Goal: Task Accomplishment & Management: Complete application form

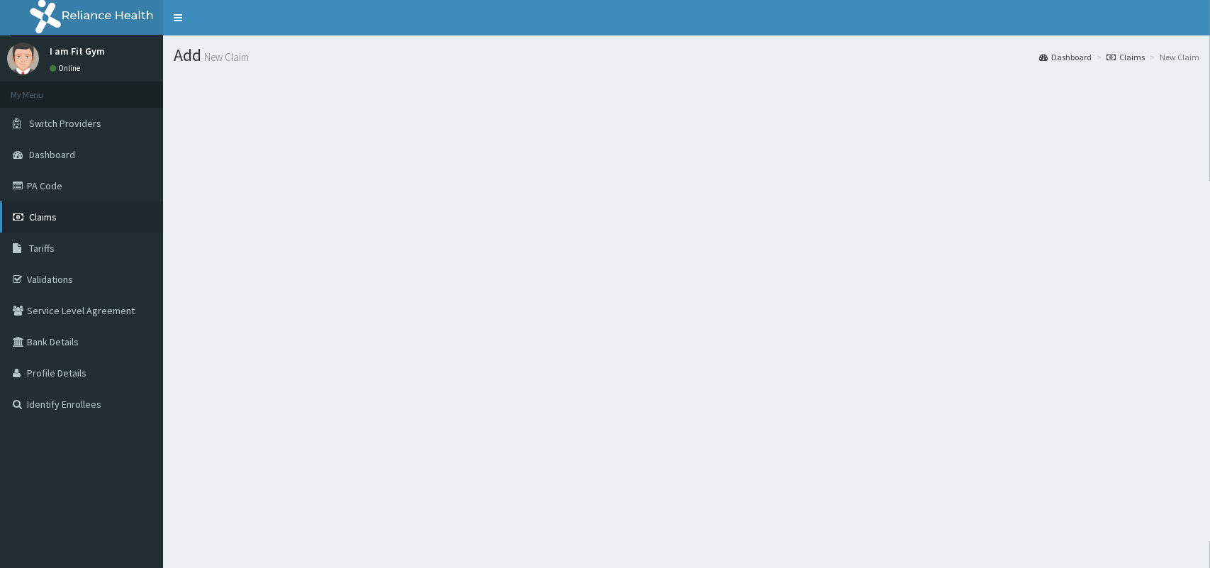
click at [16, 213] on icon at bounding box center [20, 217] width 14 height 10
click at [62, 211] on link "Claims" at bounding box center [81, 216] width 163 height 31
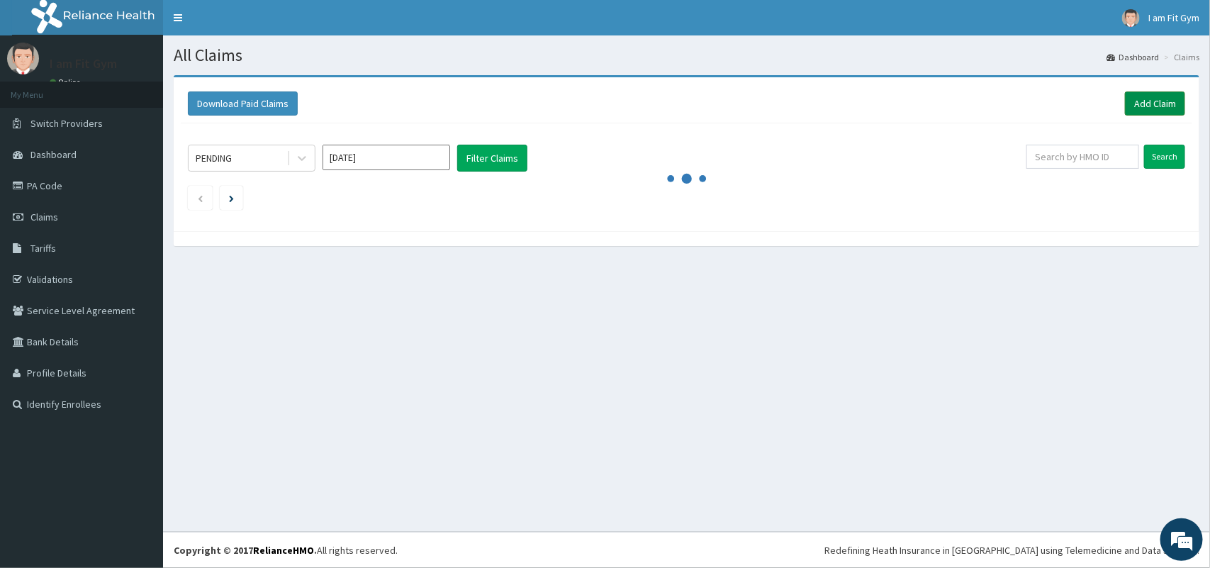
click at [1145, 113] on link "Add Claim" at bounding box center [1155, 103] width 60 height 24
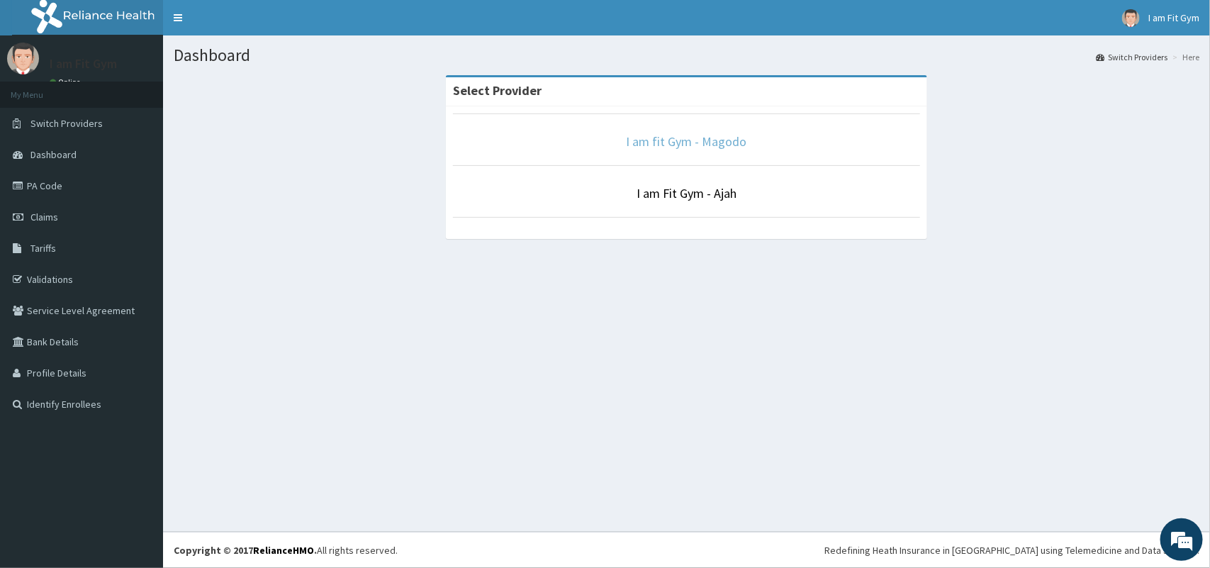
click at [706, 143] on link "I am fit Gym - Magodo" at bounding box center [687, 141] width 120 height 16
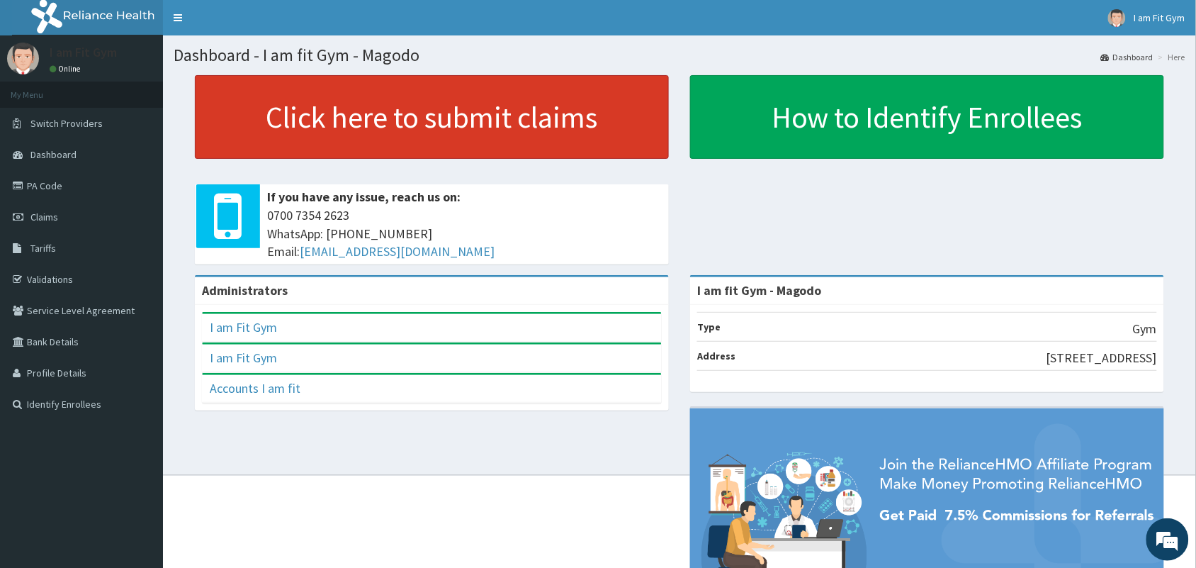
click at [457, 112] on link "Click here to submit claims" at bounding box center [432, 117] width 474 height 84
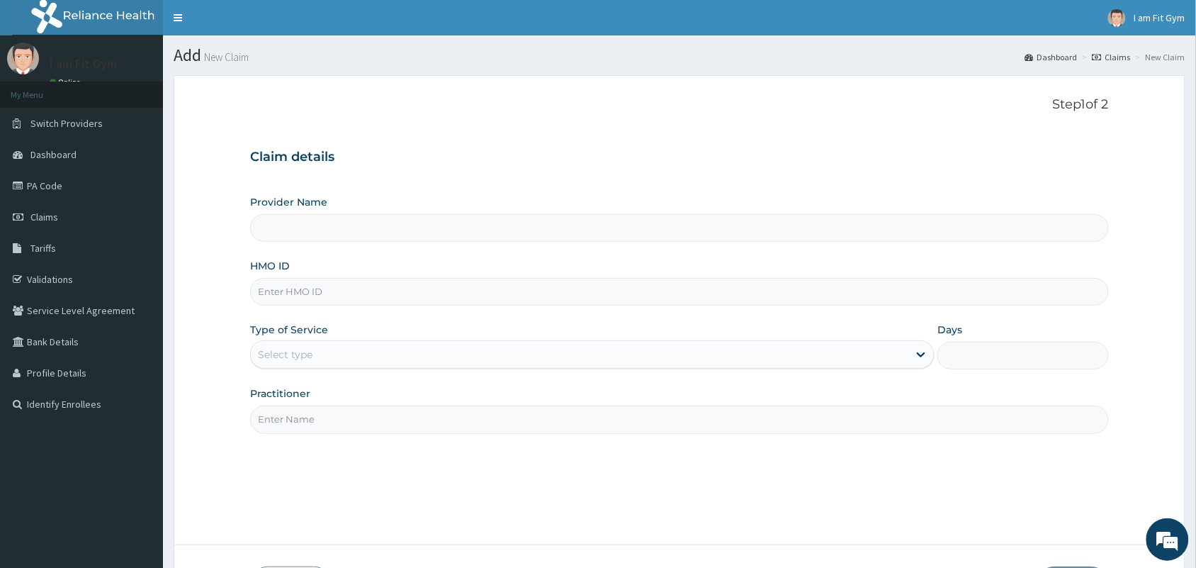
type input "I am fit Gym - Magodo"
type input "1"
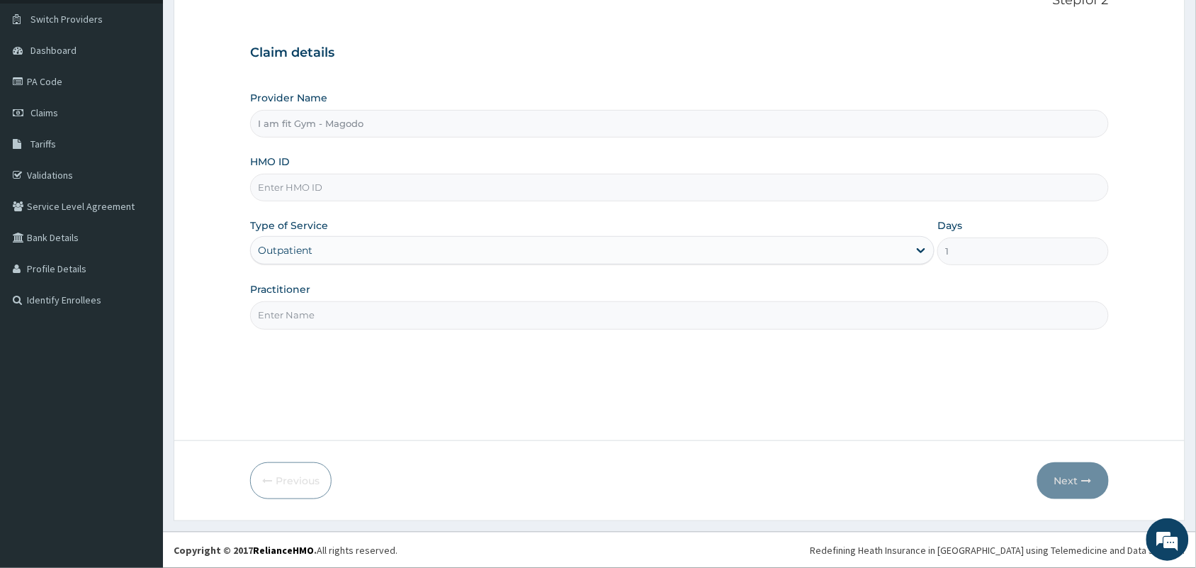
click at [431, 181] on input "HMO ID" at bounding box center [679, 188] width 859 height 28
type input "dup/10086/a"
click at [284, 318] on input "Practitioner" at bounding box center [679, 315] width 859 height 28
type input "RAZZIE"
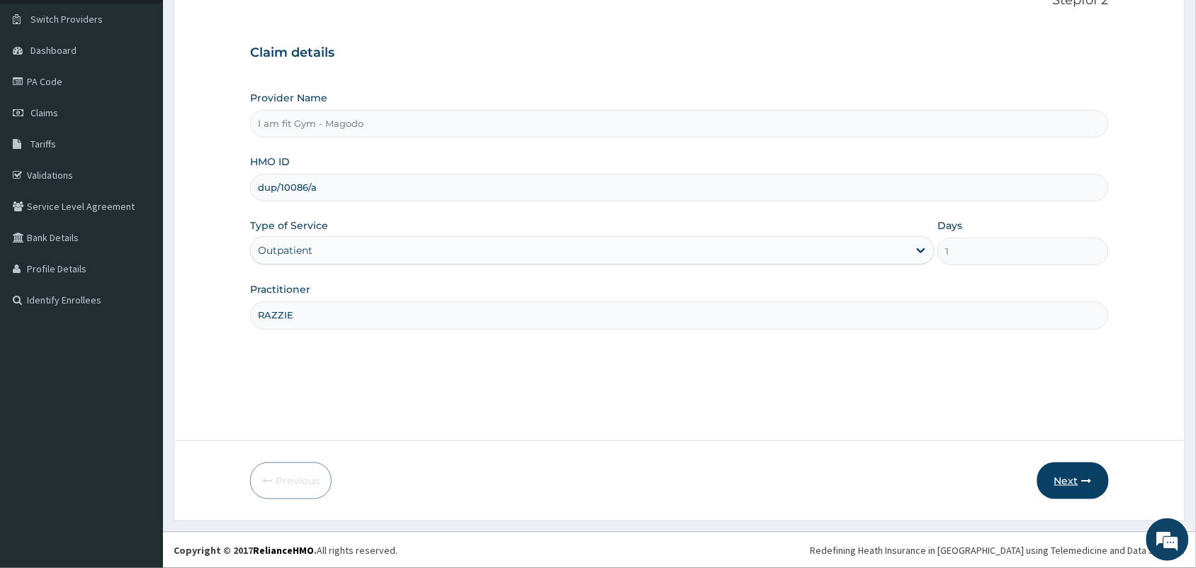
click at [1089, 483] on icon "button" at bounding box center [1087, 481] width 10 height 10
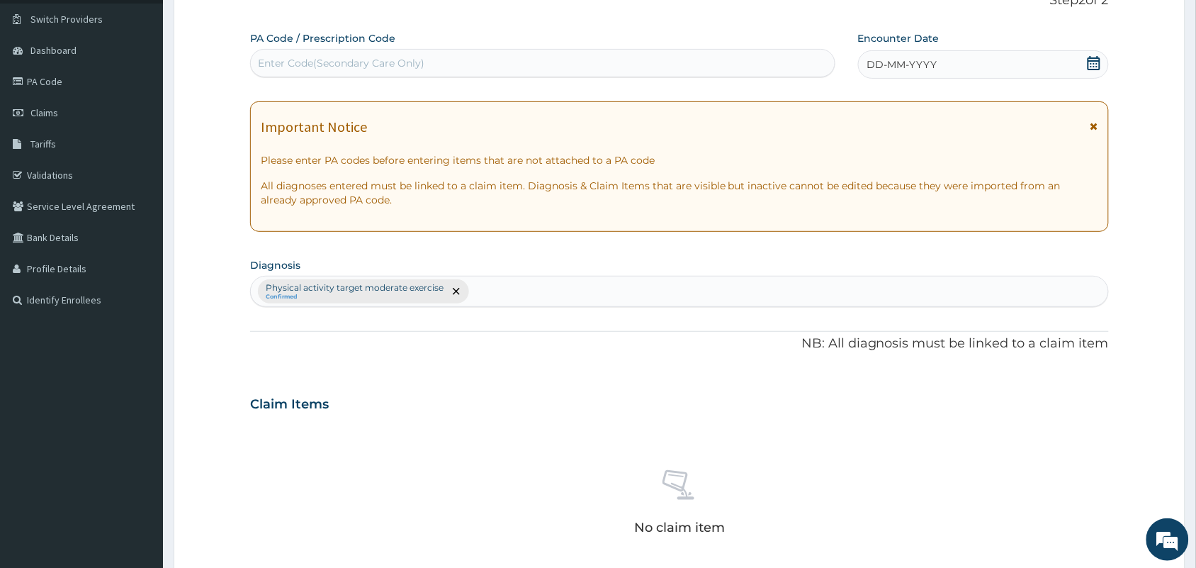
click at [361, 59] on div "Enter Code(Secondary Care Only)" at bounding box center [341, 63] width 167 height 14
type input "PA/875A56"
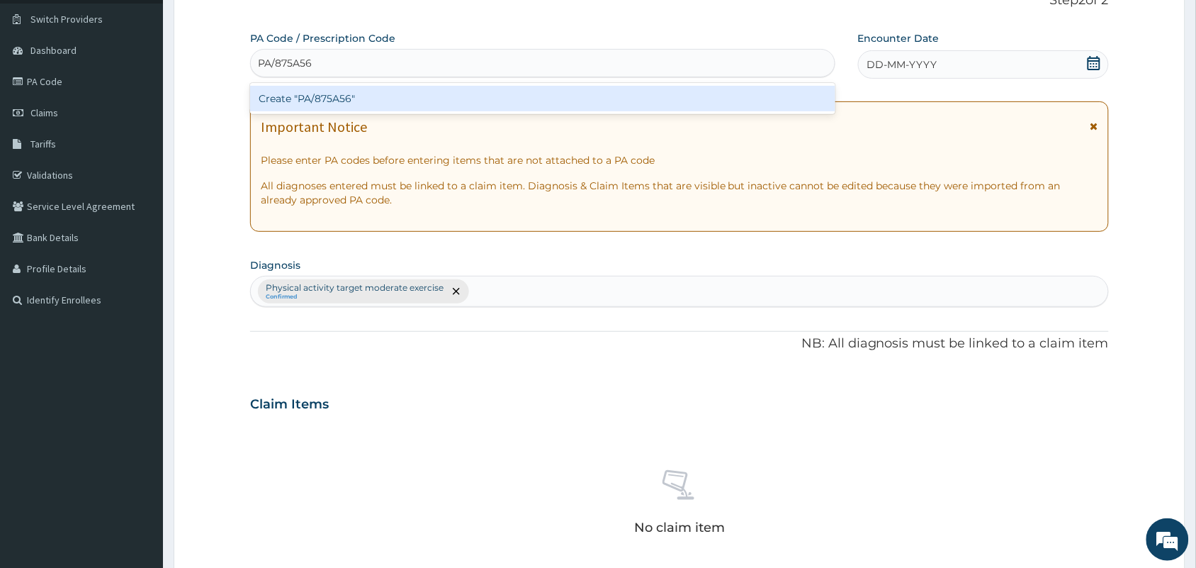
click at [390, 101] on div "Create "PA/875A56"" at bounding box center [542, 99] width 585 height 26
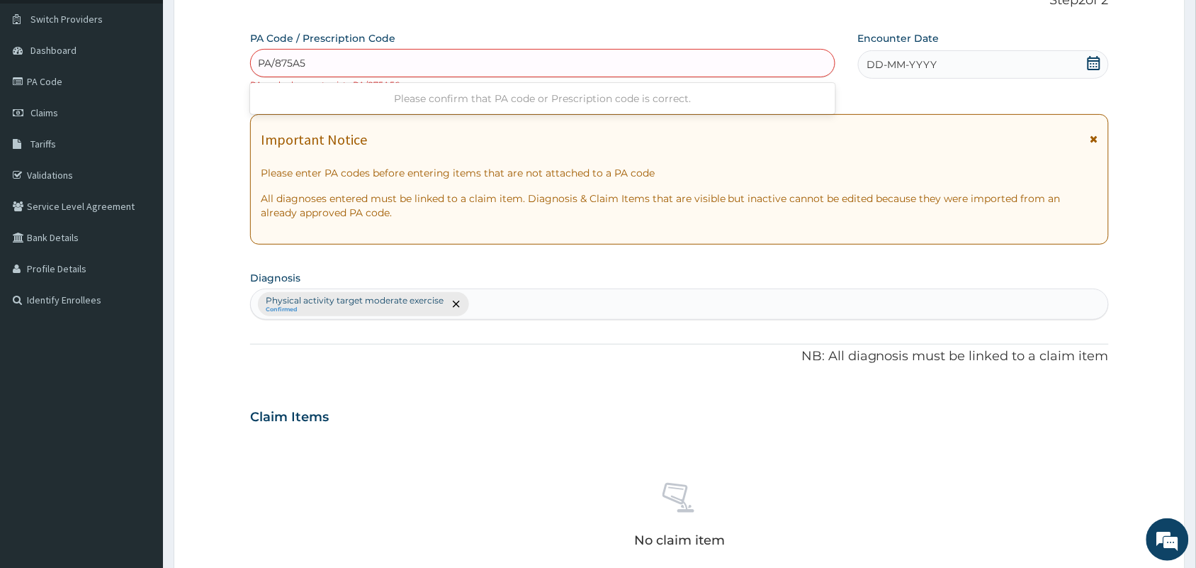
type input "PA/875A5E"
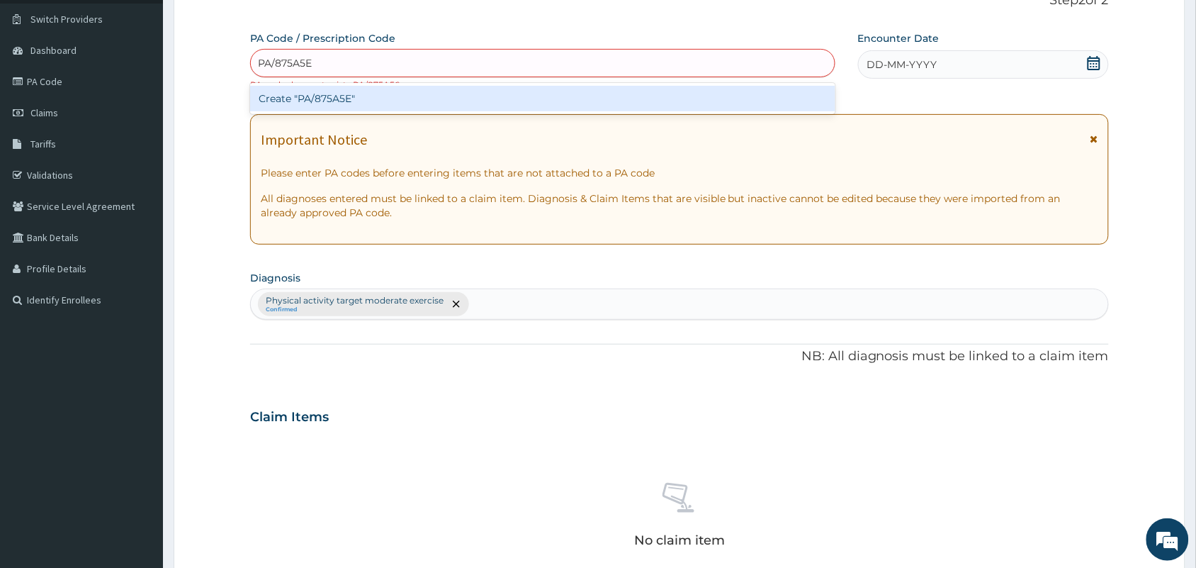
click at [515, 94] on div "Create "PA/875A5E"" at bounding box center [542, 99] width 585 height 26
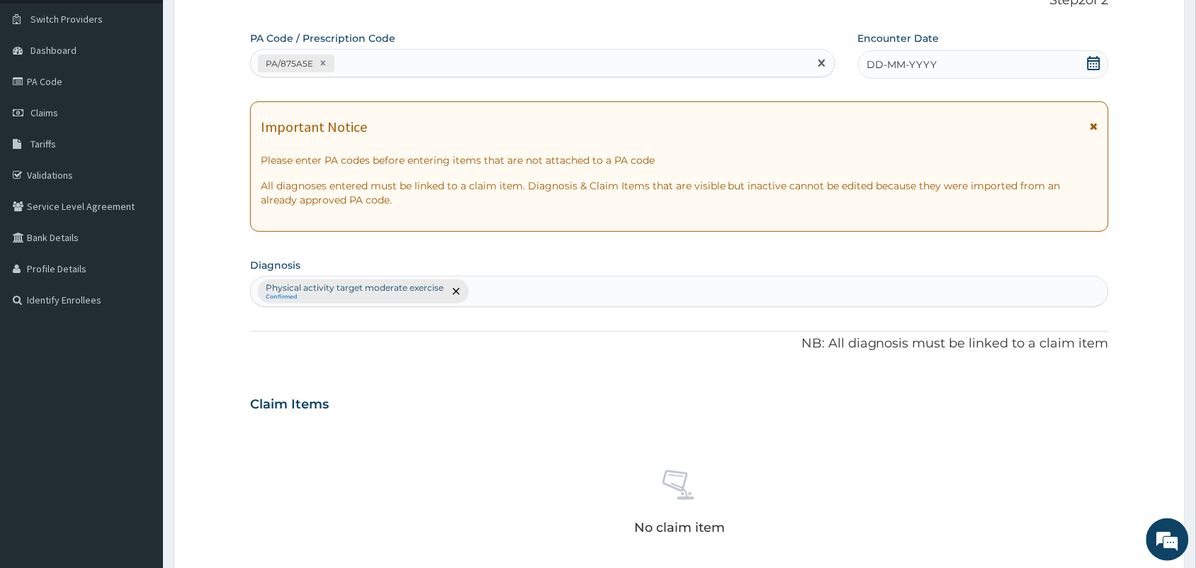
click at [977, 69] on div "DD-MM-YYYY" at bounding box center [983, 64] width 251 height 28
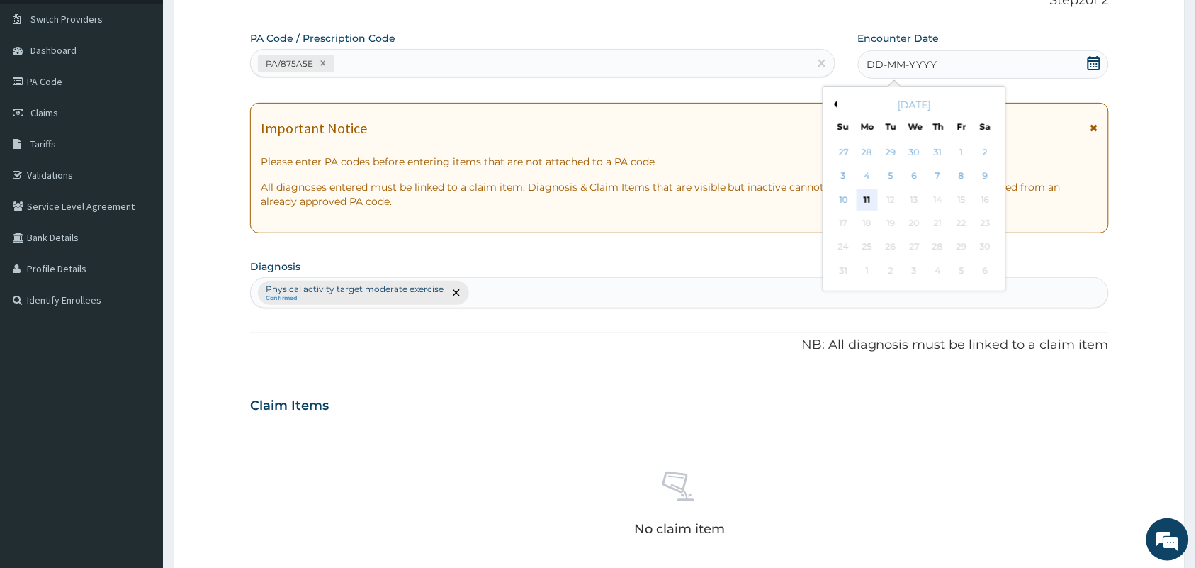
click at [863, 196] on div "11" at bounding box center [867, 199] width 21 height 21
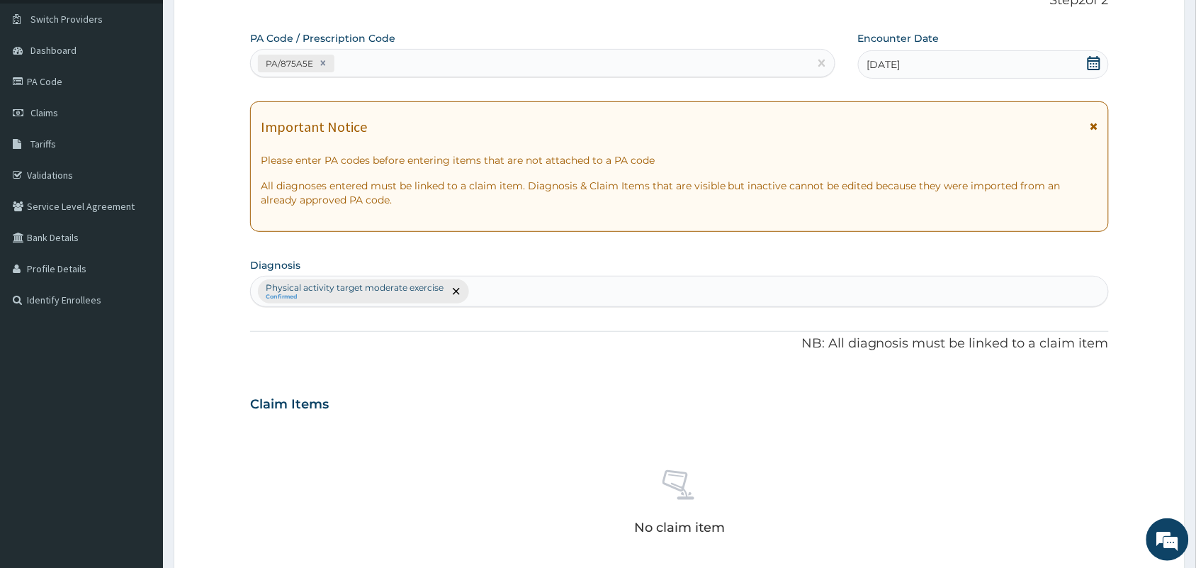
scroll to position [455, 0]
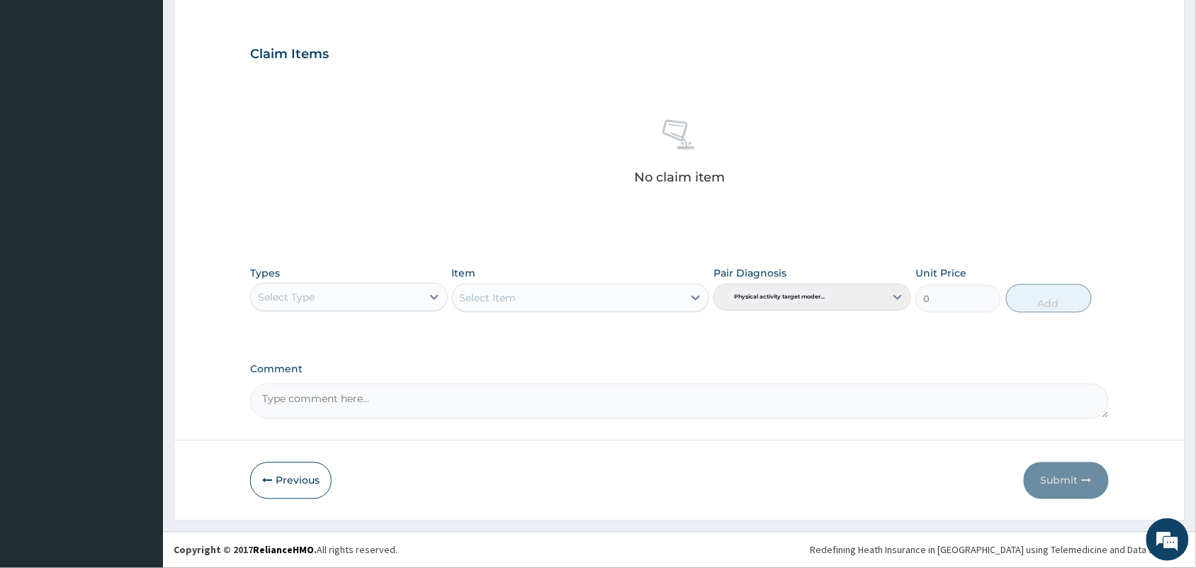
click at [271, 300] on div "Select Type" at bounding box center [286, 297] width 57 height 14
type input "gy"
click at [309, 327] on div "Gym" at bounding box center [349, 333] width 198 height 26
click at [519, 291] on div "Select Item" at bounding box center [568, 297] width 231 height 23
click at [512, 354] on div "GYM FEE" at bounding box center [581, 359] width 258 height 26
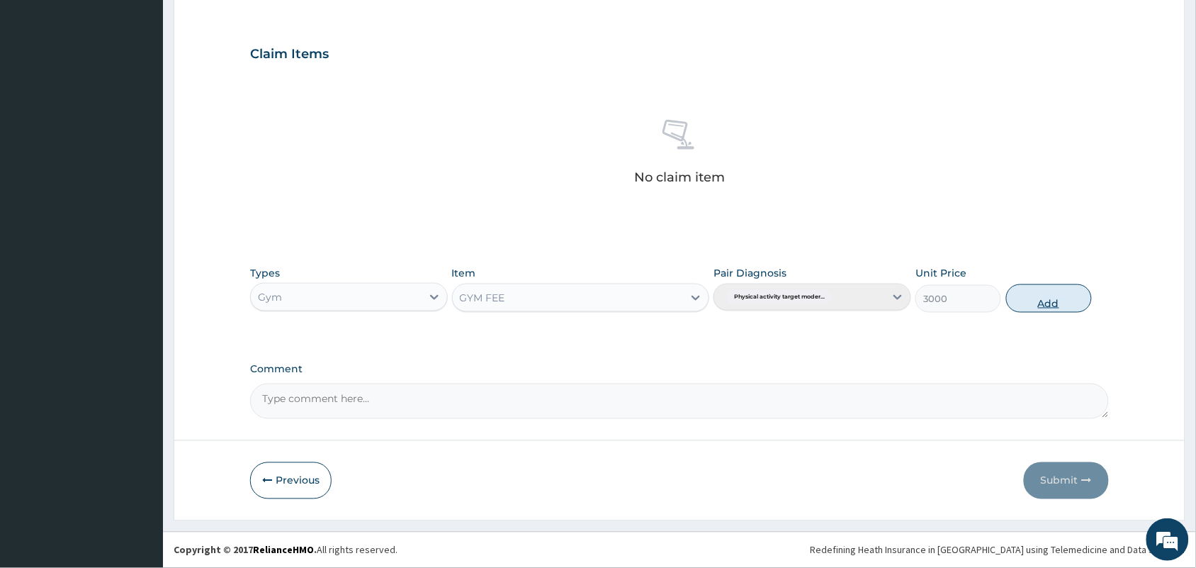
click at [1063, 296] on button "Add" at bounding box center [1049, 298] width 86 height 28
type input "0"
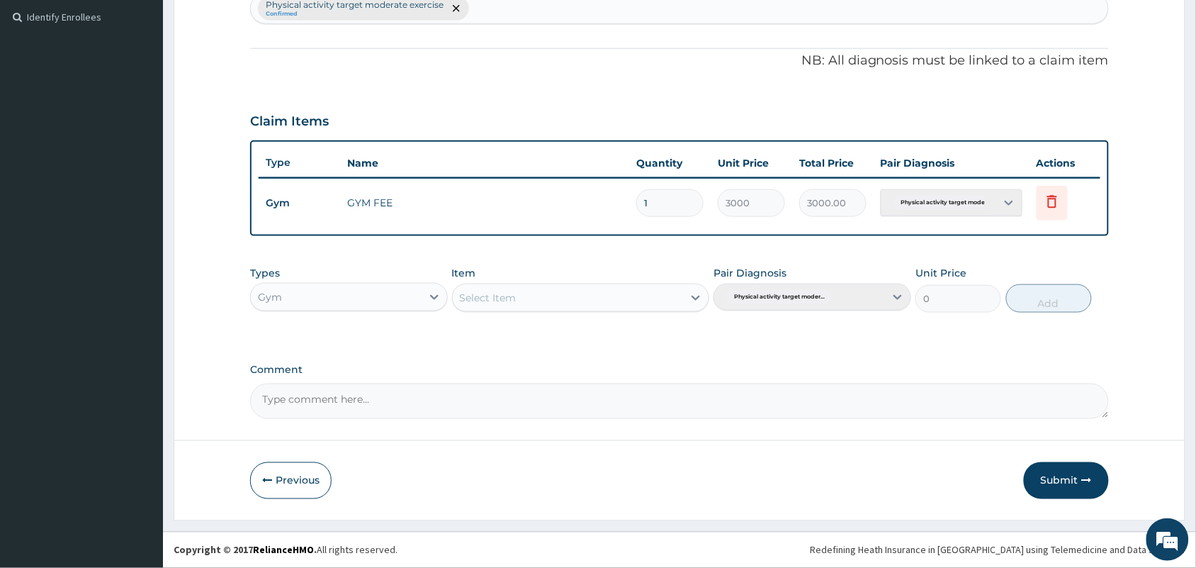
scroll to position [386, 0]
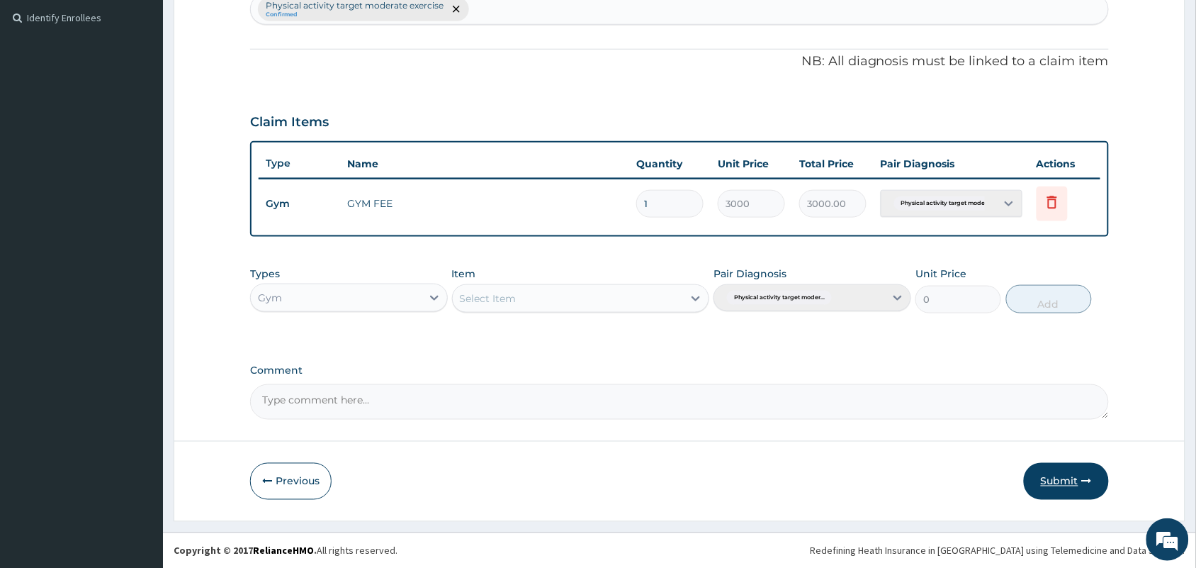
click at [1068, 463] on button "Submit" at bounding box center [1066, 481] width 85 height 37
